Goal: Find specific page/section: Find specific page/section

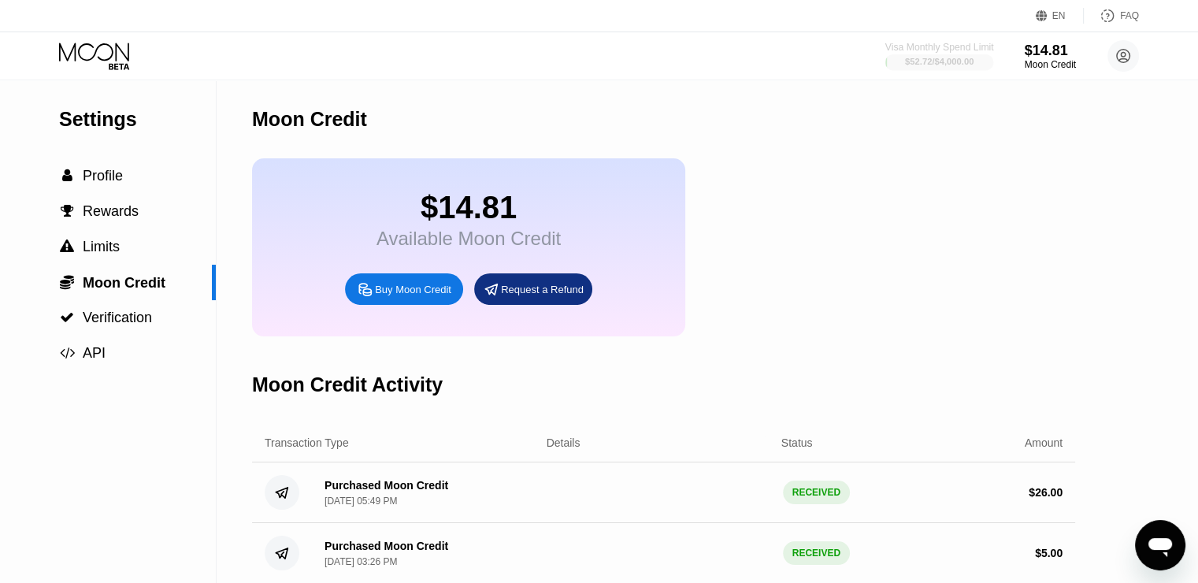
click at [936, 48] on div "Visa Monthly Spend Limit" at bounding box center [939, 47] width 109 height 11
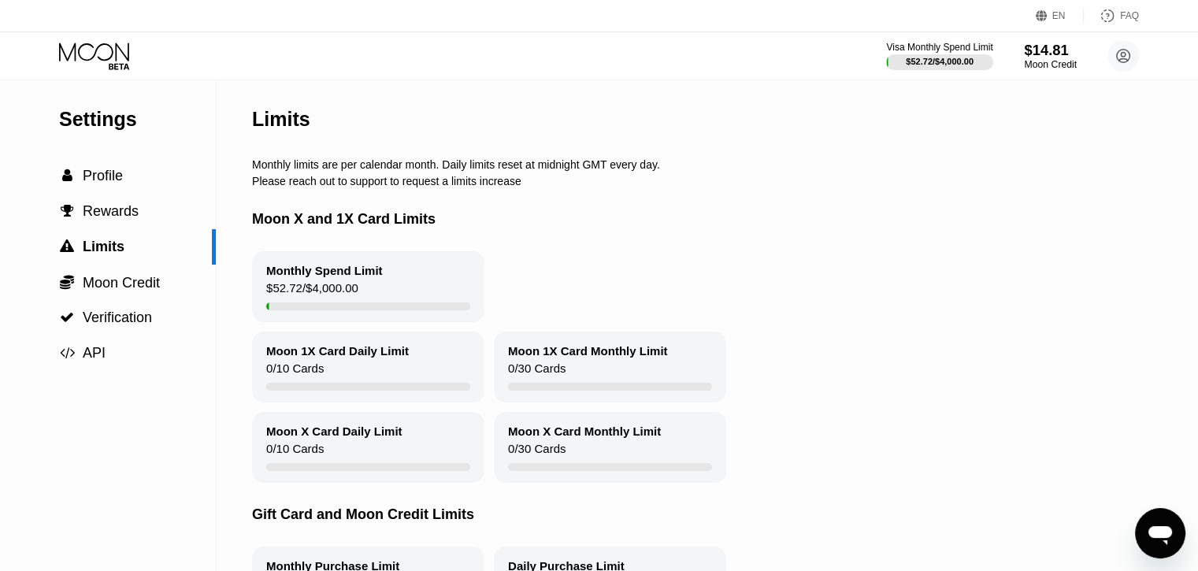
click at [1061, 54] on div "$14.81" at bounding box center [1050, 50] width 53 height 17
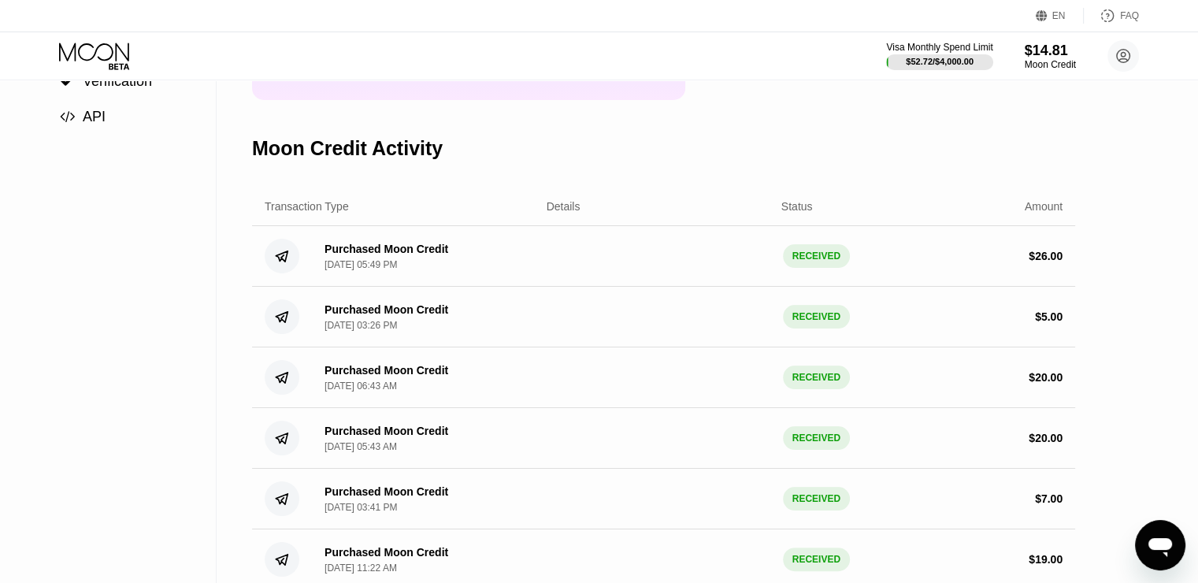
scroll to position [158, 0]
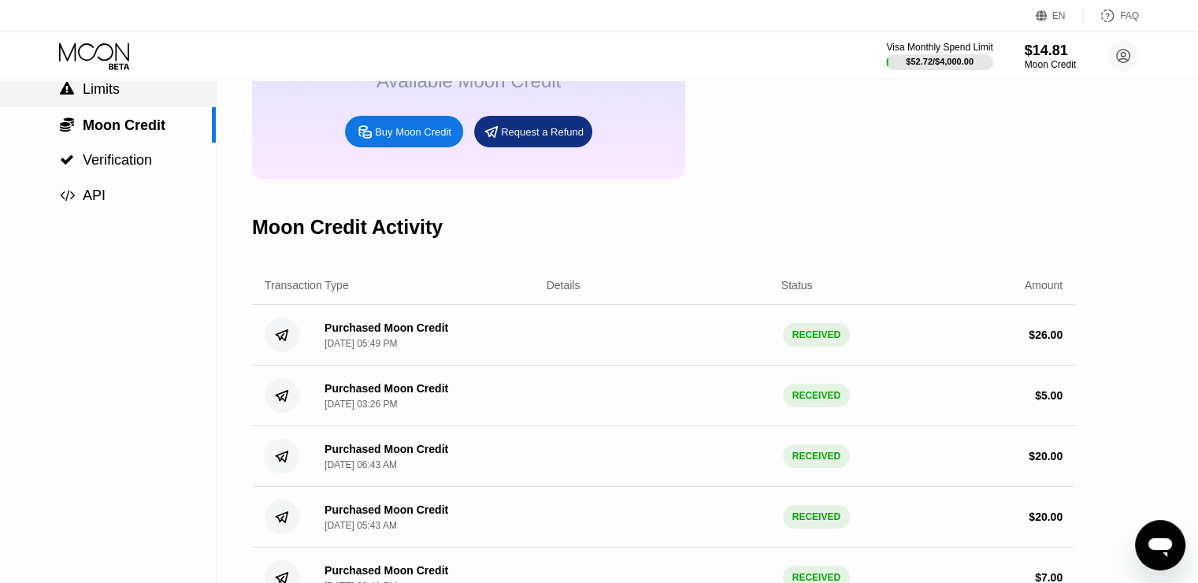
click at [101, 91] on span "Limits" at bounding box center [101, 89] width 37 height 16
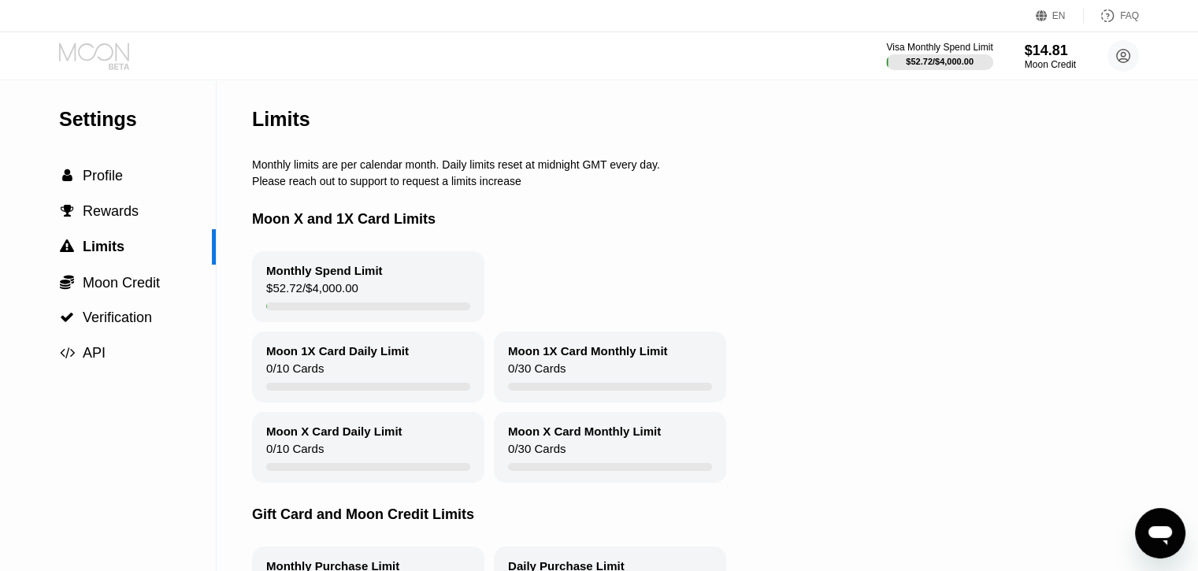
click at [100, 62] on icon at bounding box center [95, 57] width 73 height 28
